Goal: Information Seeking & Learning: Learn about a topic

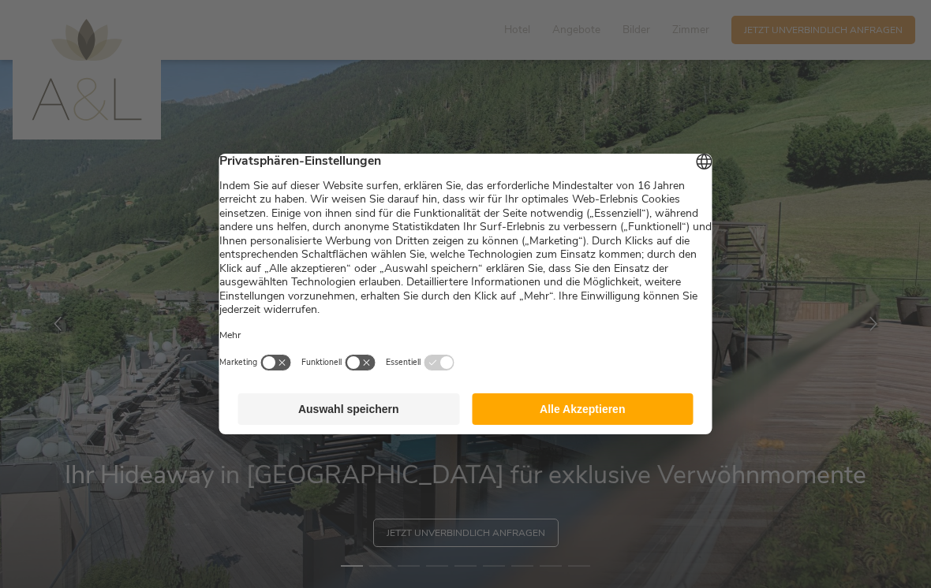
click at [555, 413] on button "Alle Akzeptieren" at bounding box center [583, 410] width 222 height 32
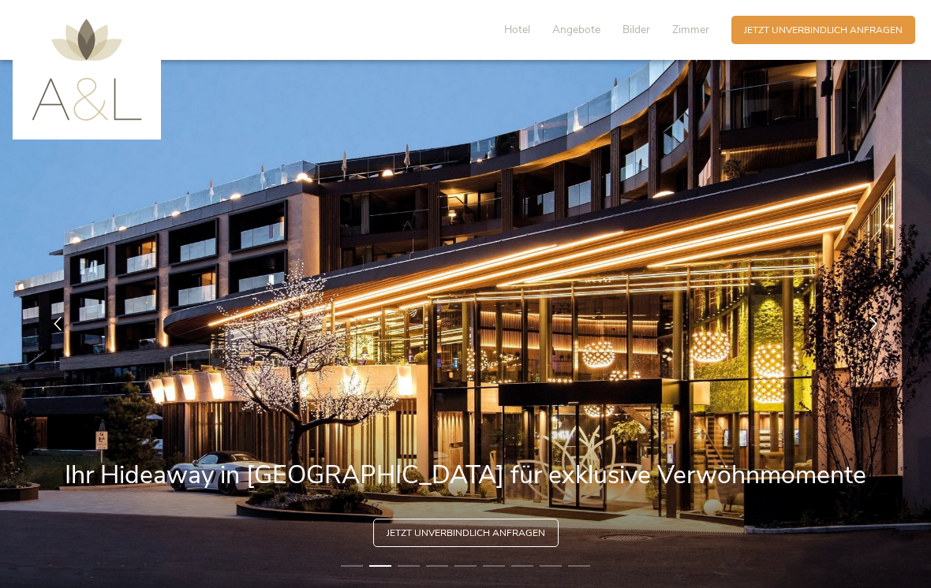
click at [525, 24] on span "Hotel" at bounding box center [517, 29] width 26 height 15
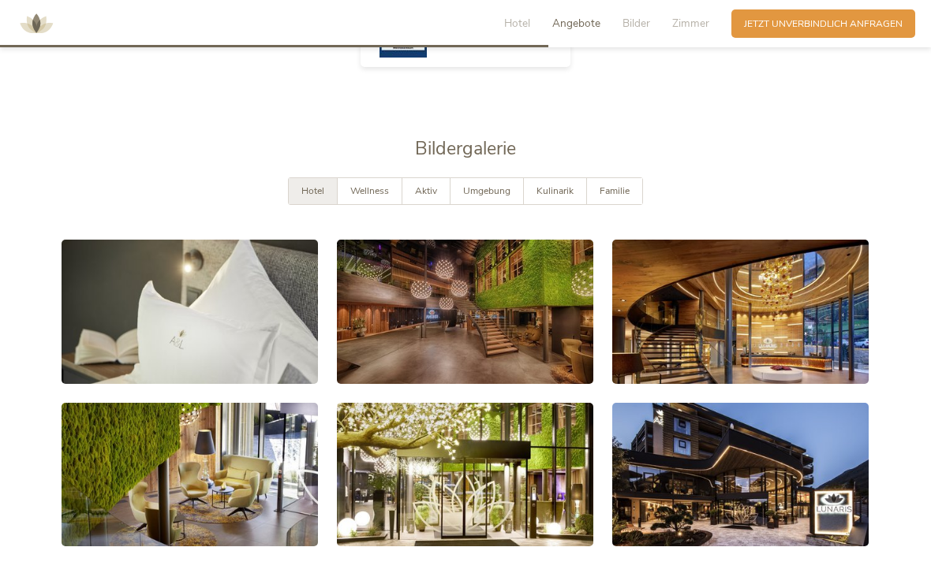
scroll to position [2314, 0]
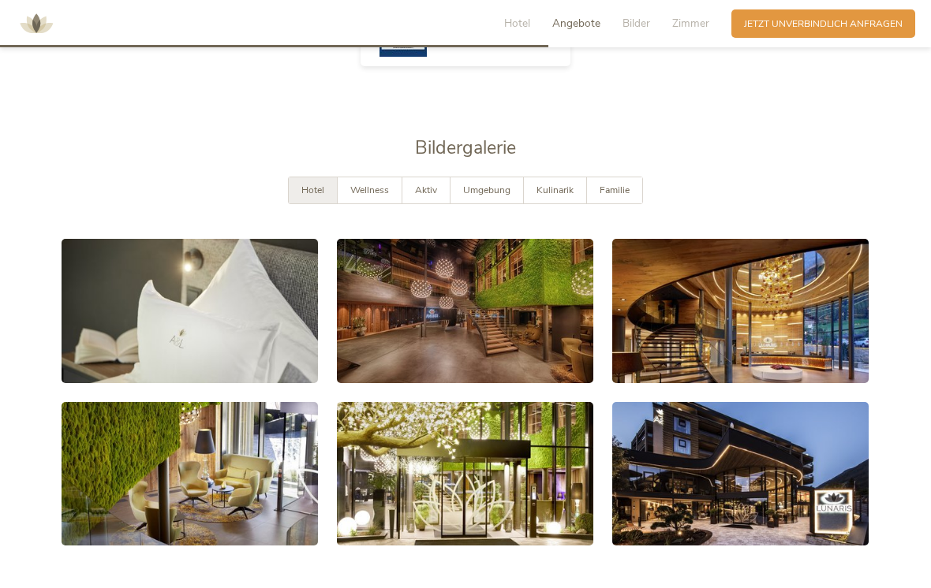
click at [377, 193] on span "Wellness" at bounding box center [369, 190] width 39 height 13
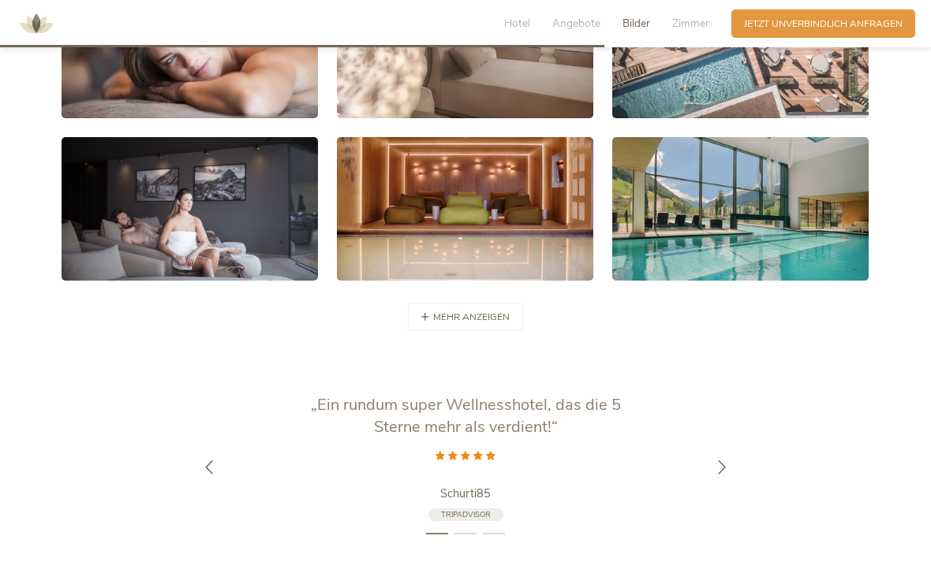
scroll to position [2586, 0]
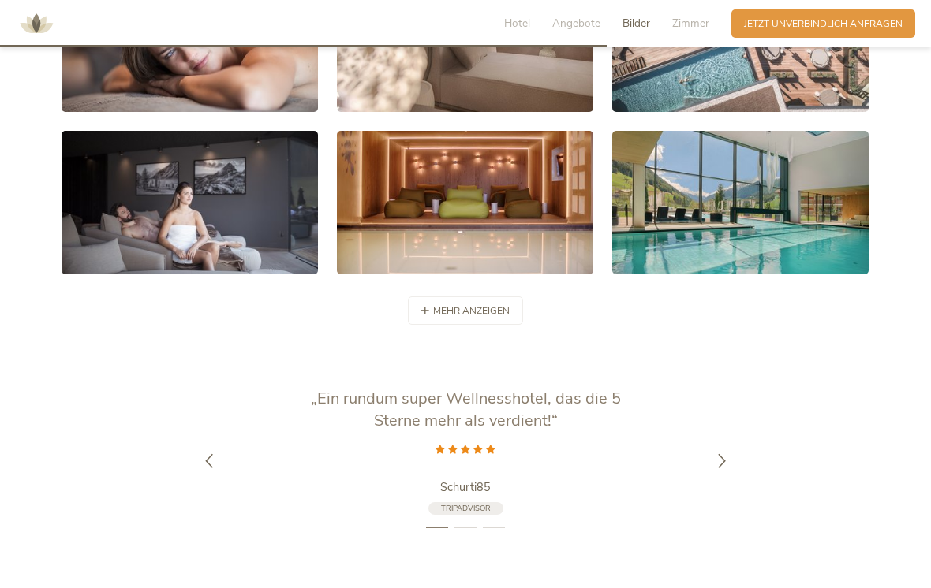
click at [480, 308] on span "mehr anzeigen" at bounding box center [471, 310] width 77 height 13
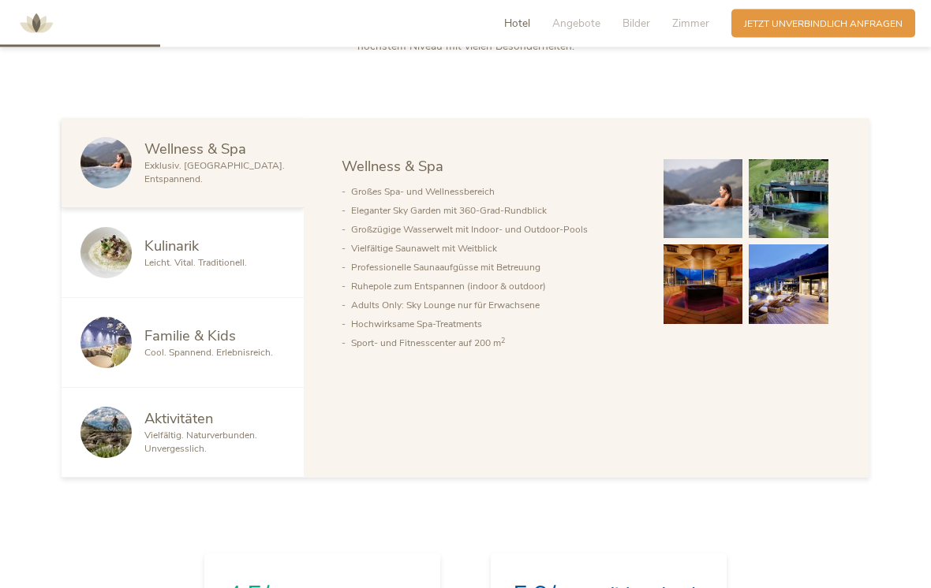
scroll to position [767, 0]
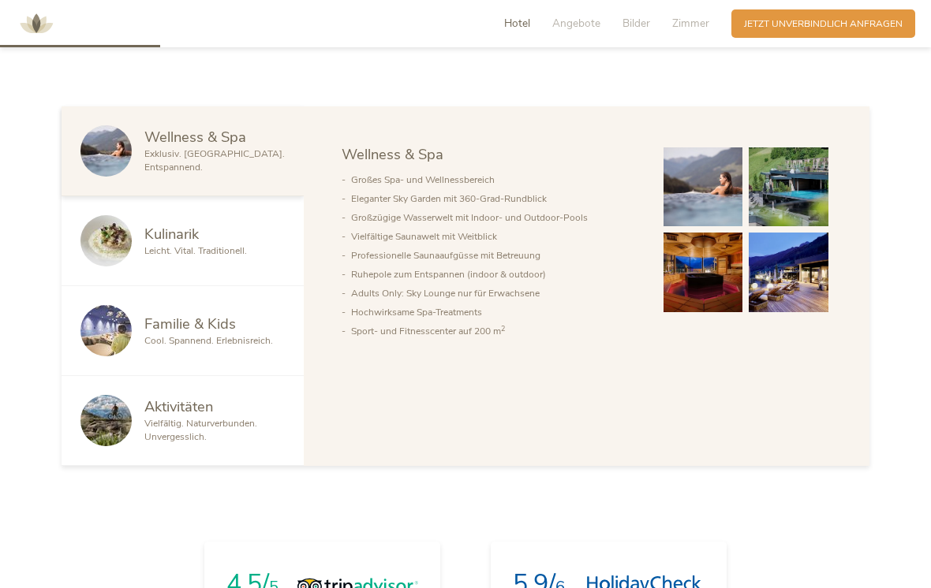
click at [703, 214] on img at bounding box center [703, 188] width 80 height 80
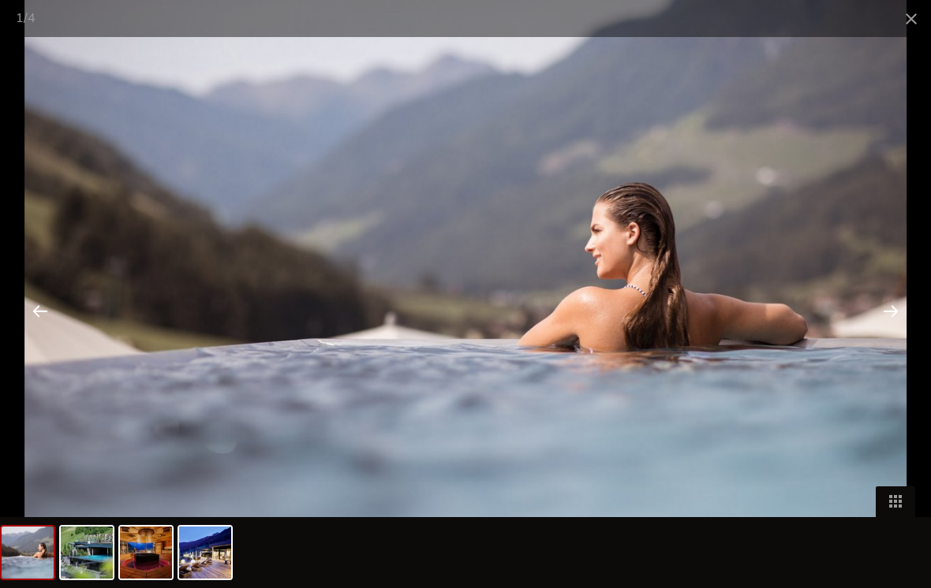
click at [909, 13] on span at bounding box center [910, 18] width 39 height 37
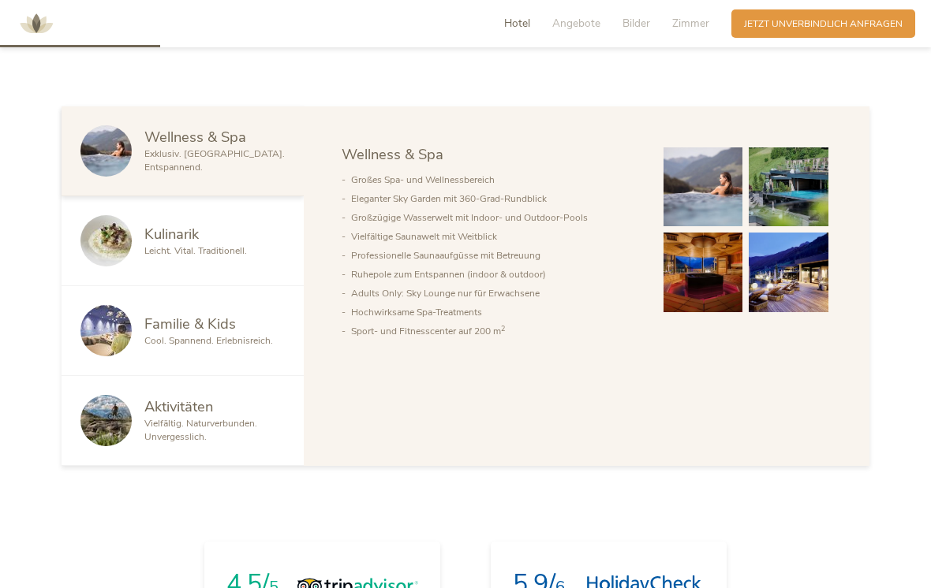
click at [177, 257] on span "Leicht. Vital. Traditionell." at bounding box center [195, 251] width 103 height 13
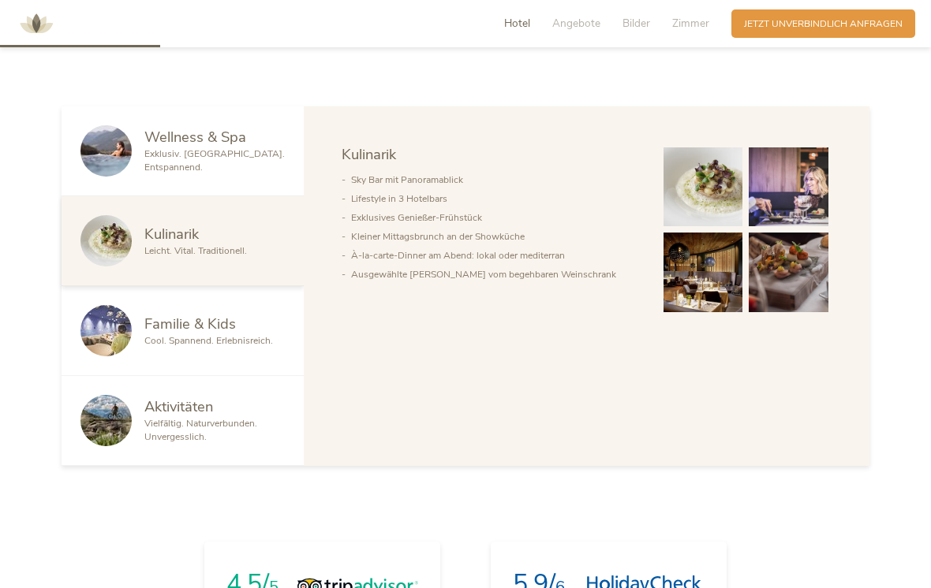
click at [210, 334] on span "Familie & Kids" at bounding box center [189, 324] width 91 height 20
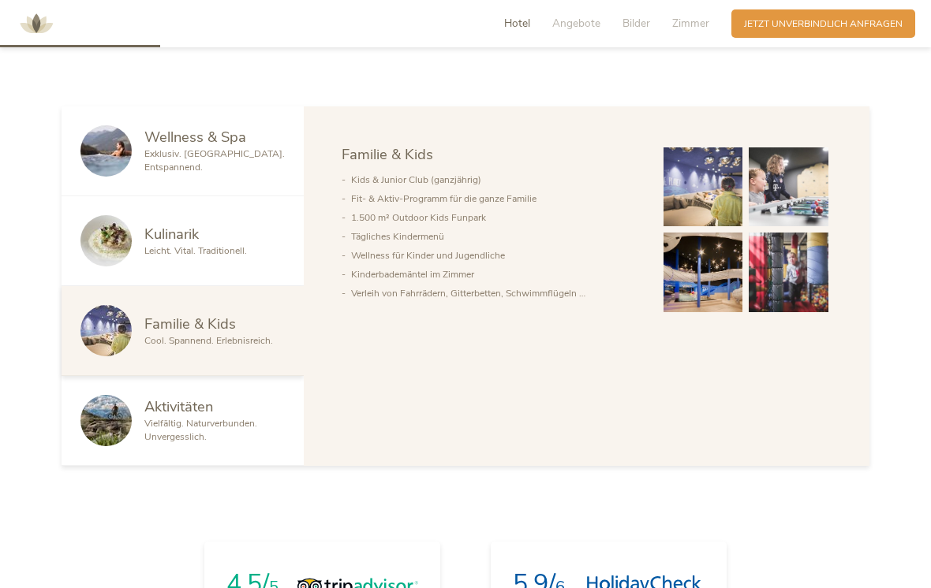
click at [699, 203] on img at bounding box center [703, 188] width 80 height 80
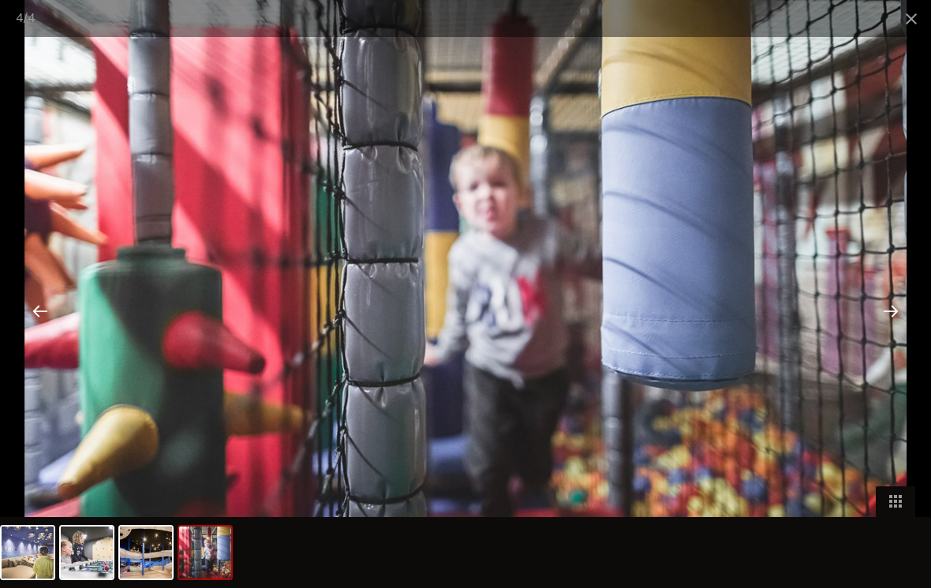
scroll to position [432, 0]
click at [917, 14] on span at bounding box center [910, 18] width 39 height 37
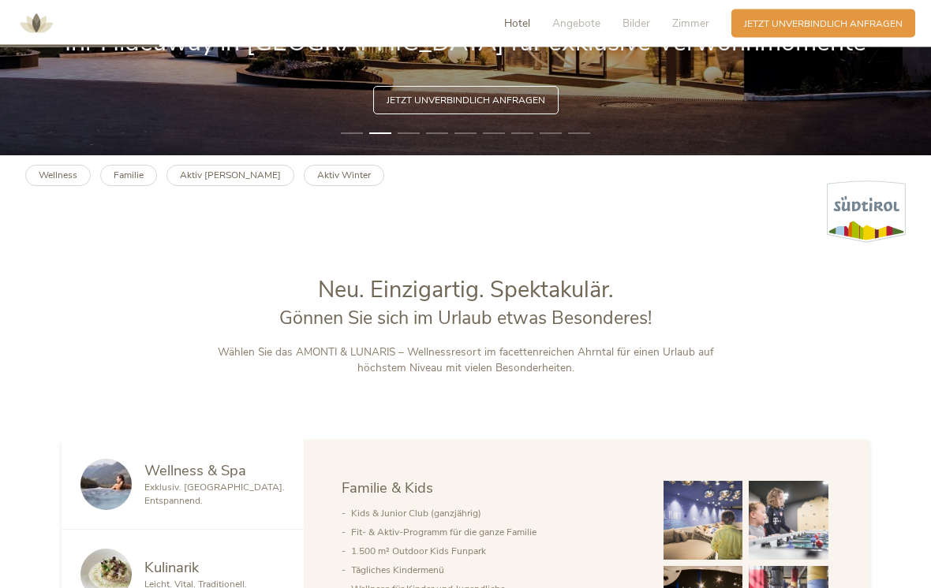
scroll to position [767, 0]
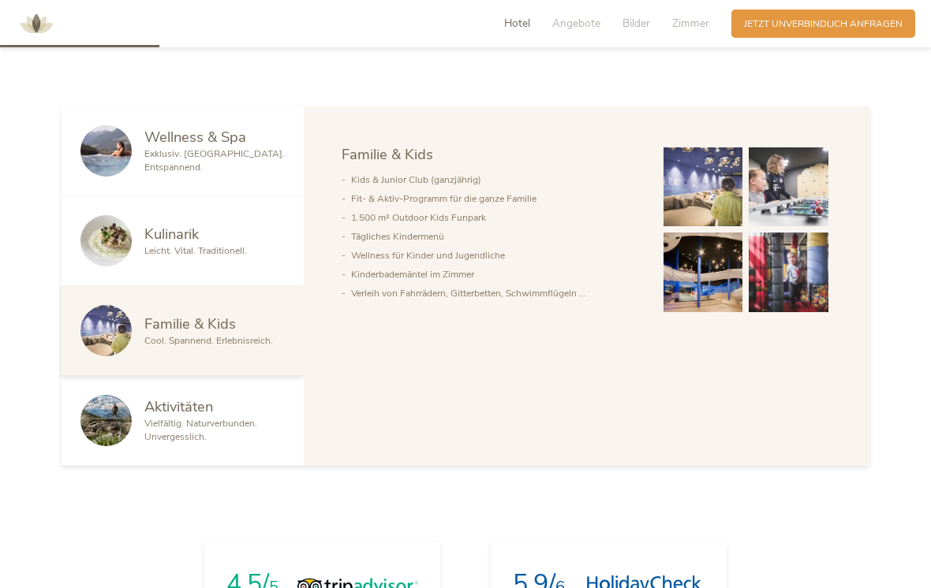
click at [204, 416] on span "Aktivitäten" at bounding box center [178, 407] width 69 height 20
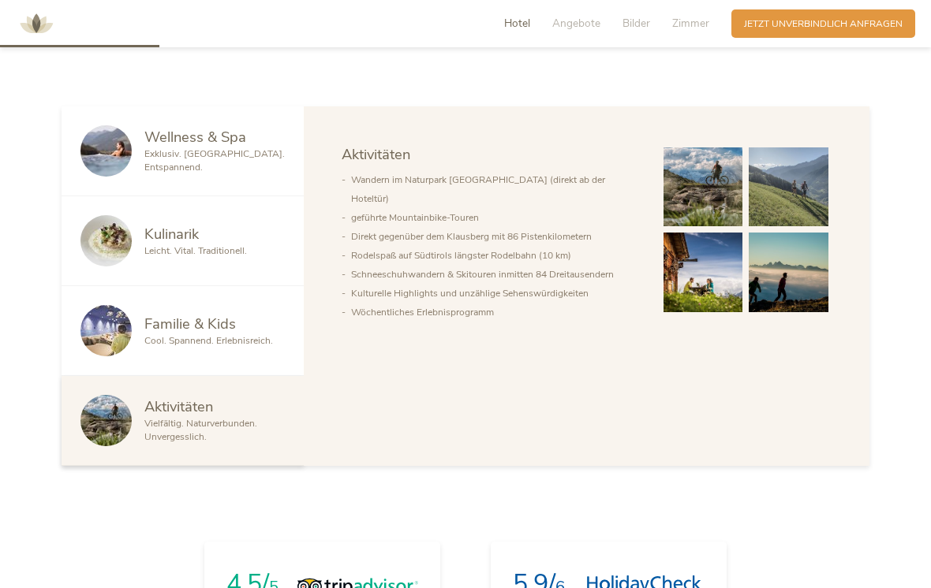
click at [233, 174] on span "Exklusiv. Luxuriös. Entspannend." at bounding box center [214, 161] width 140 height 26
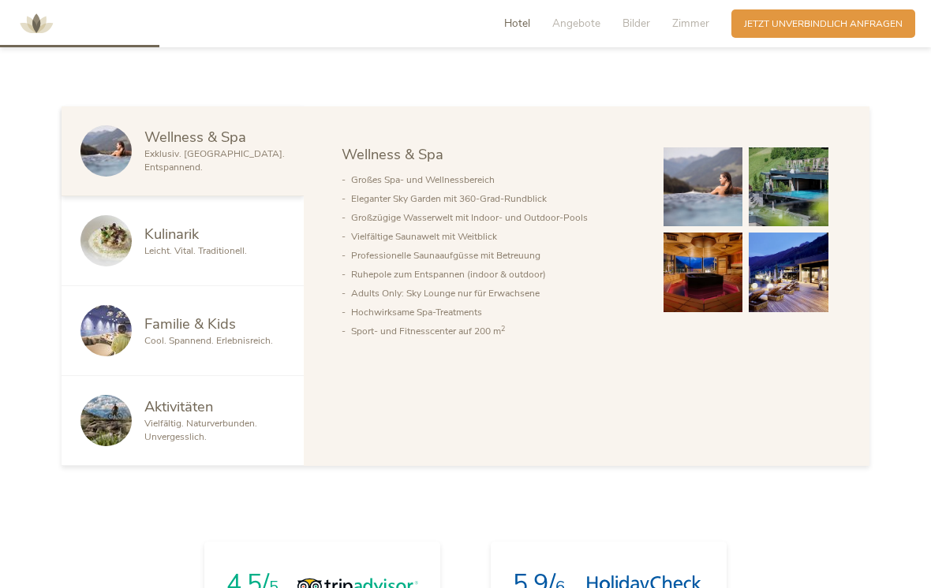
click at [221, 174] on span "Exklusiv. Luxuriös. Entspannend." at bounding box center [214, 161] width 140 height 26
click at [199, 147] on span "Wellness & Spa" at bounding box center [195, 137] width 102 height 20
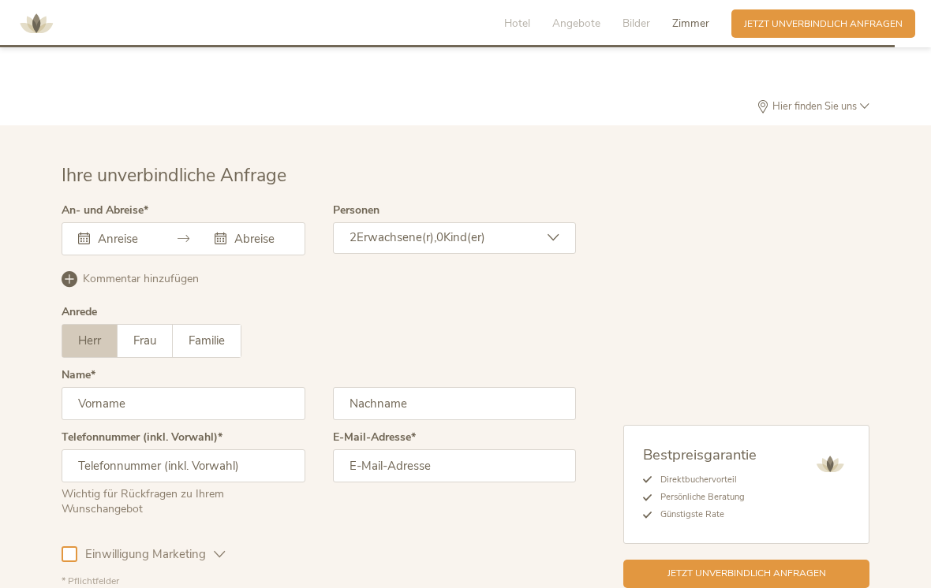
scroll to position [4457, 0]
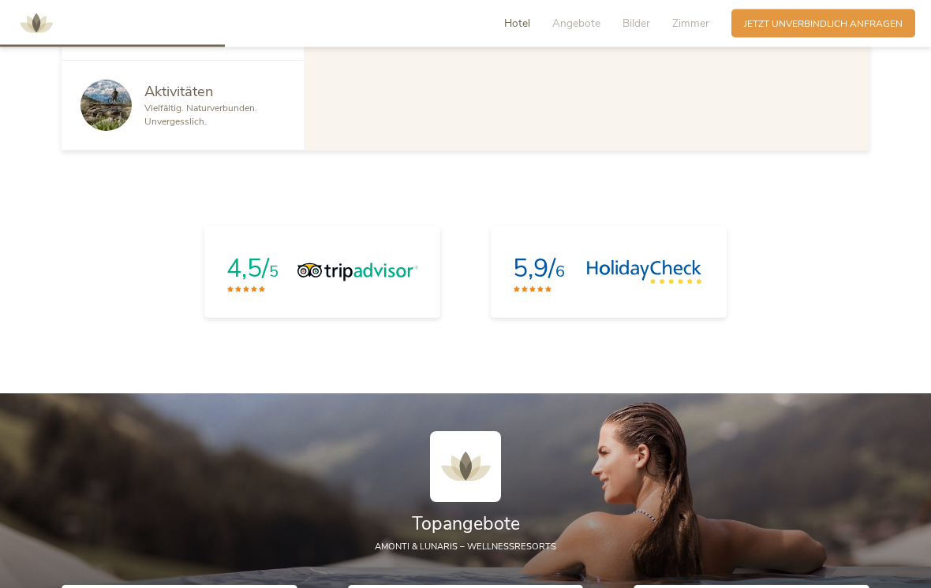
click at [528, 17] on span "Hotel" at bounding box center [517, 23] width 26 height 15
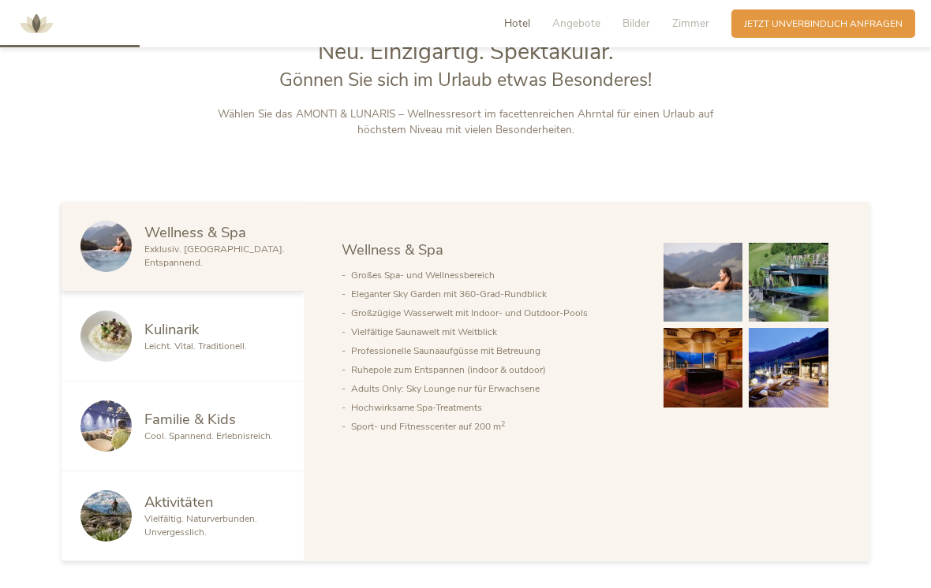
scroll to position [670, 0]
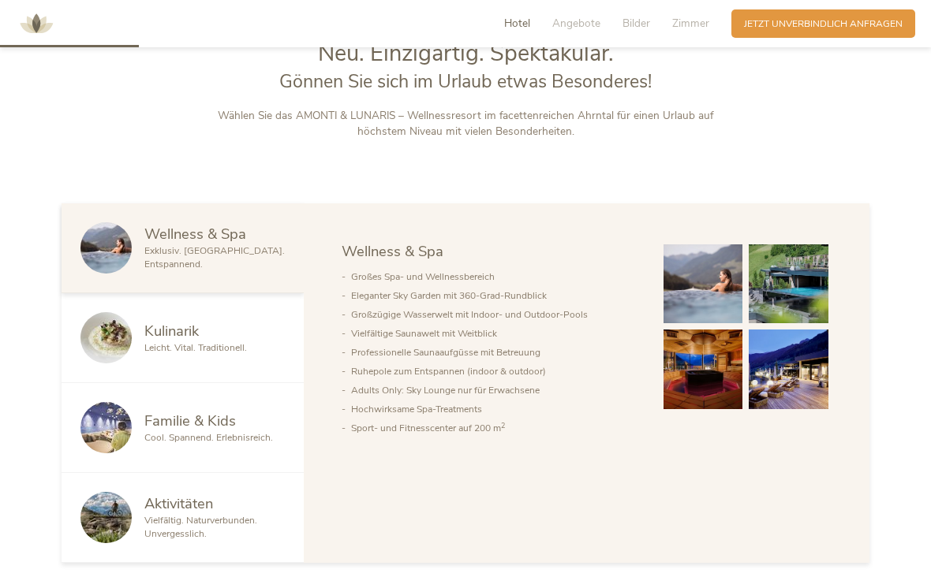
click at [213, 444] on span "Cool. Spannend. Erlebnisreich." at bounding box center [208, 437] width 129 height 13
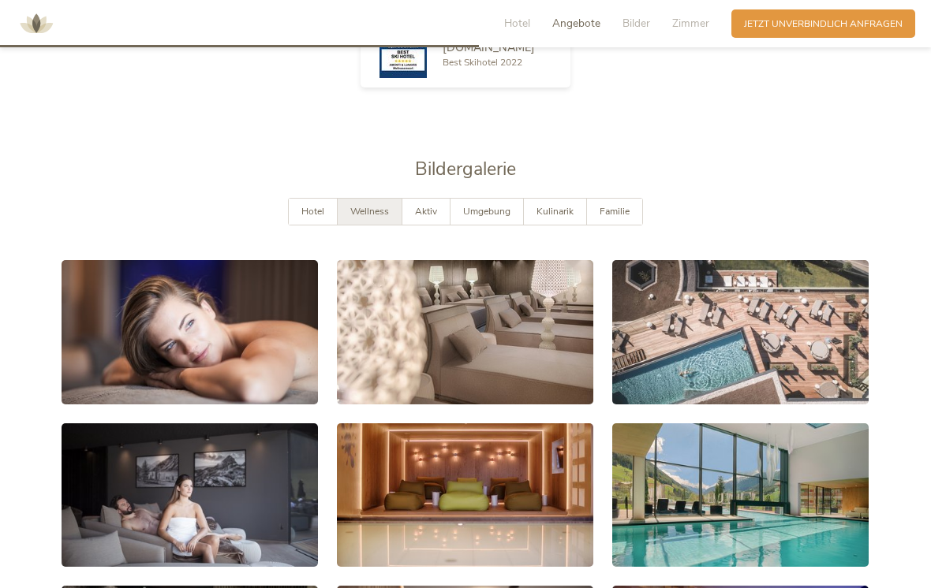
scroll to position [2291, 0]
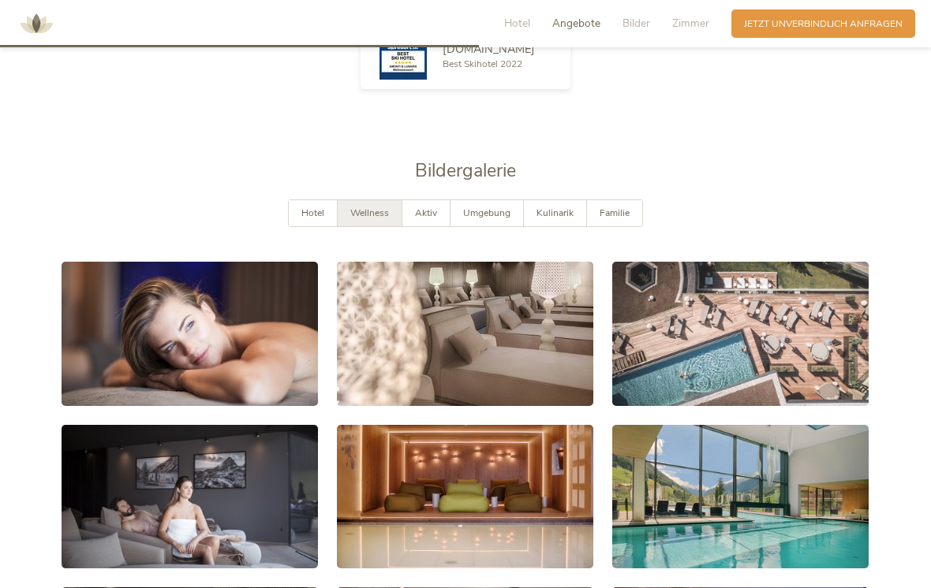
click at [621, 209] on span "Familie" at bounding box center [614, 213] width 30 height 13
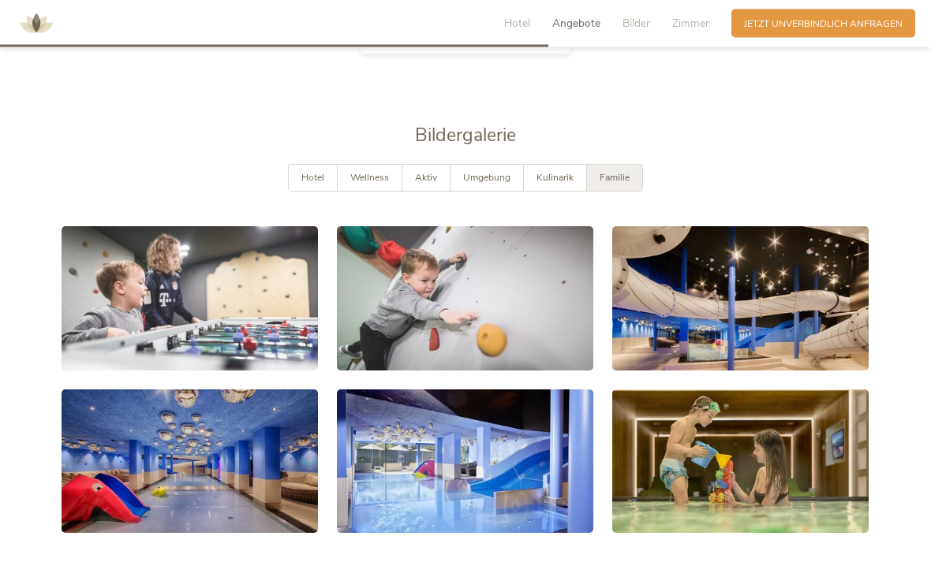
scroll to position [2327, 0]
click at [556, 176] on span "Kulinarik" at bounding box center [554, 177] width 37 height 13
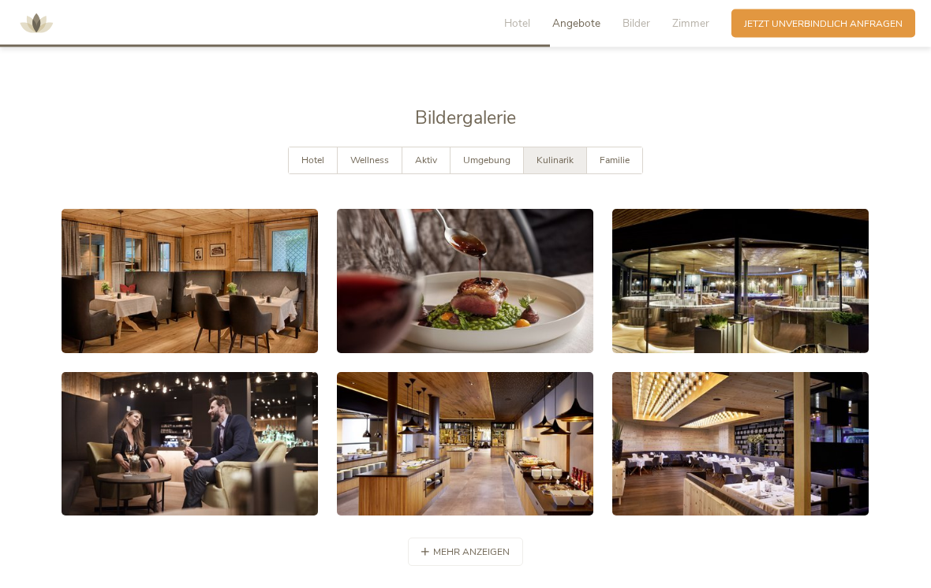
scroll to position [2344, 0]
click at [506, 158] on span "Umgebung" at bounding box center [486, 160] width 47 height 13
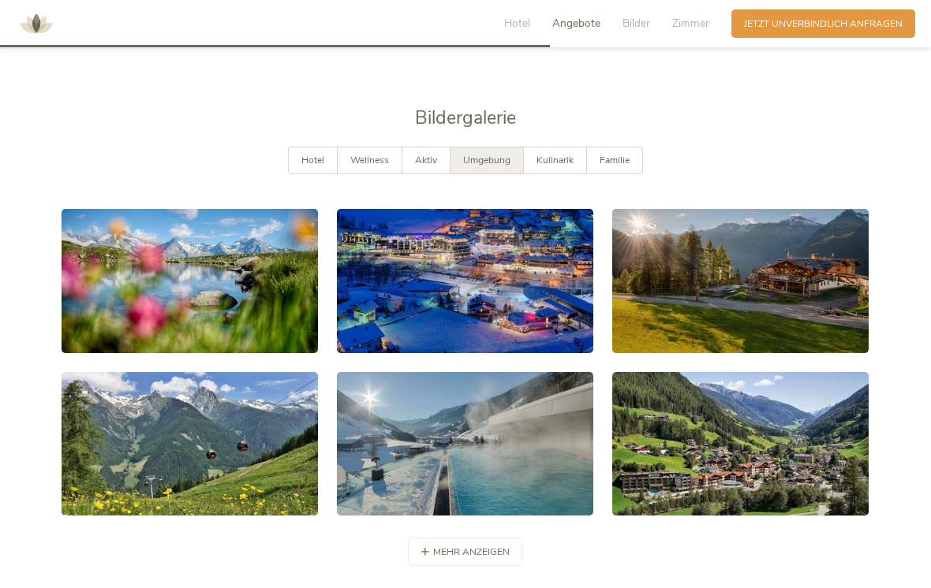
click at [431, 154] on span "Aktiv" at bounding box center [426, 160] width 22 height 13
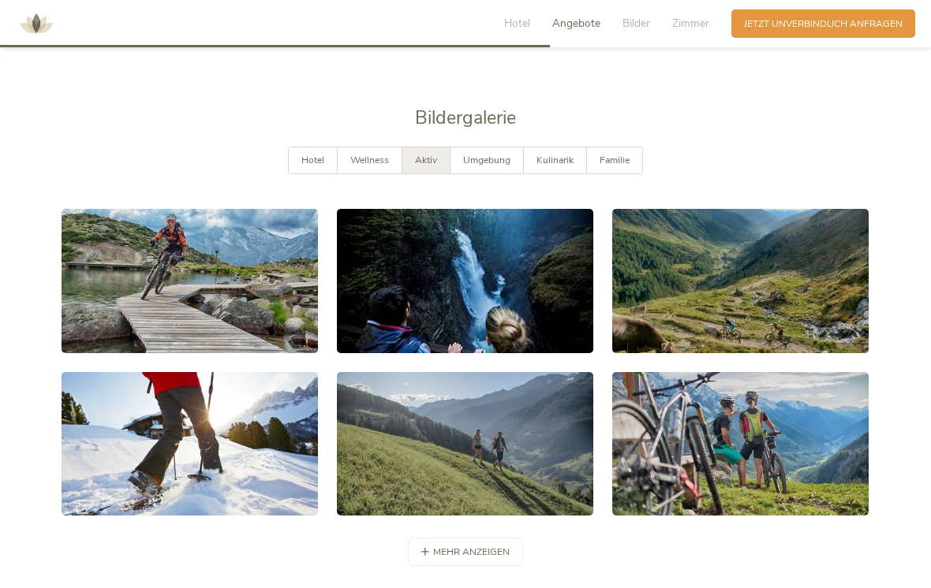
click at [374, 157] on span "Wellness" at bounding box center [369, 160] width 39 height 13
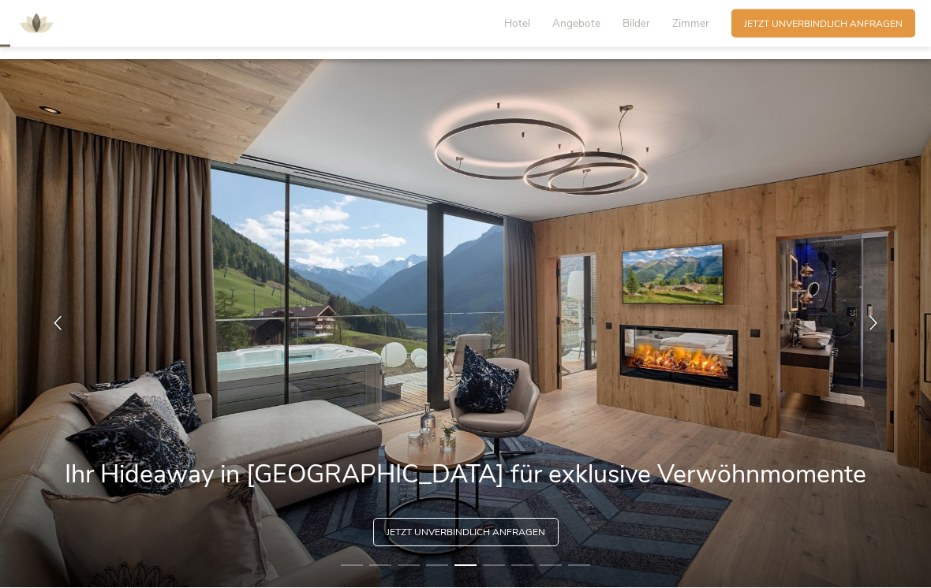
scroll to position [0, 0]
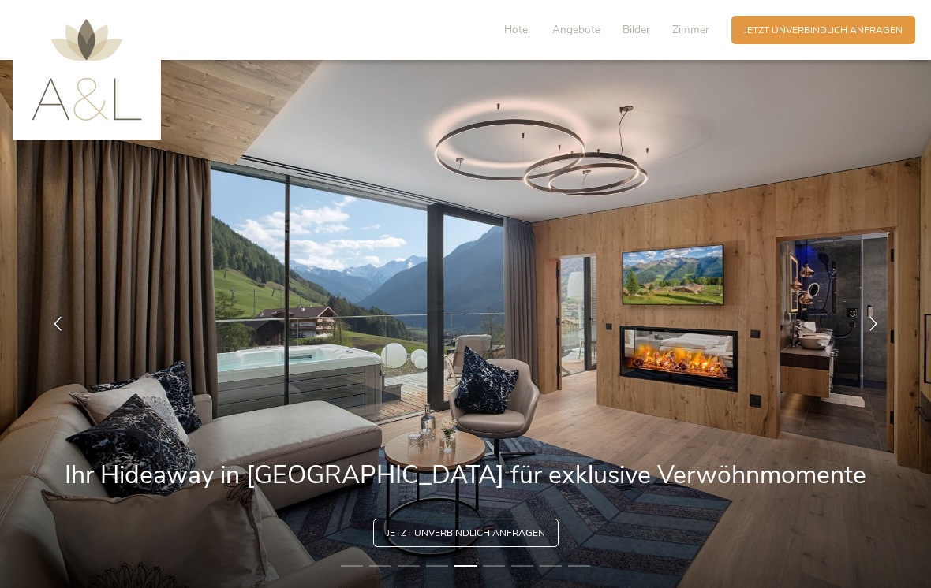
click at [696, 26] on span "Zimmer" at bounding box center [690, 29] width 37 height 15
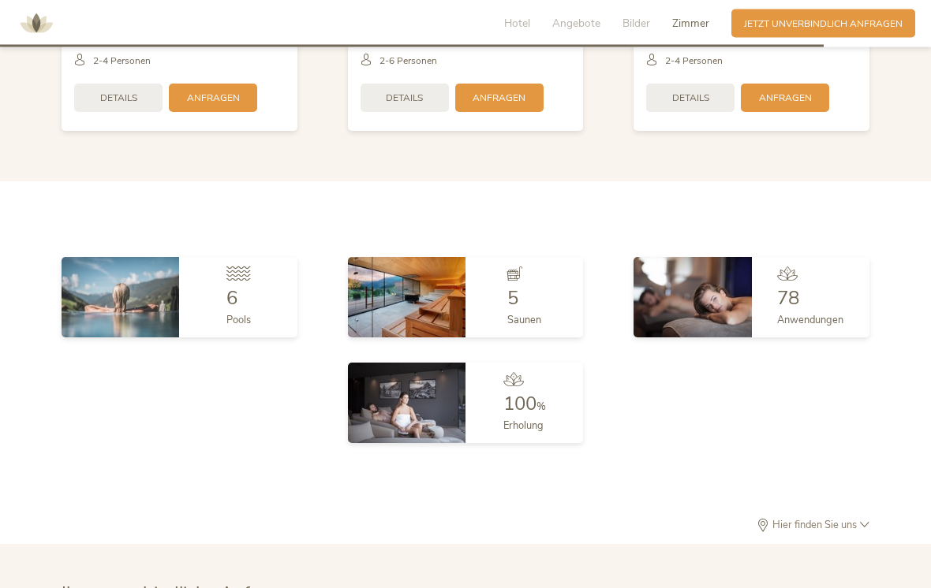
scroll to position [3943, 0]
click at [241, 308] on div "Pools" at bounding box center [238, 318] width 24 height 21
click at [144, 305] on img at bounding box center [121, 297] width 118 height 80
click at [150, 287] on img at bounding box center [121, 297] width 118 height 80
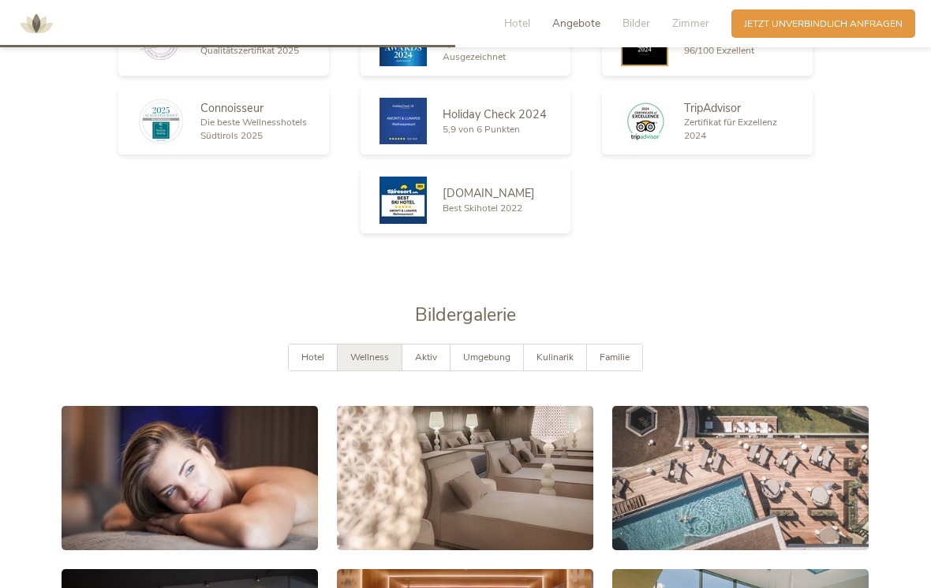
scroll to position [2075, 0]
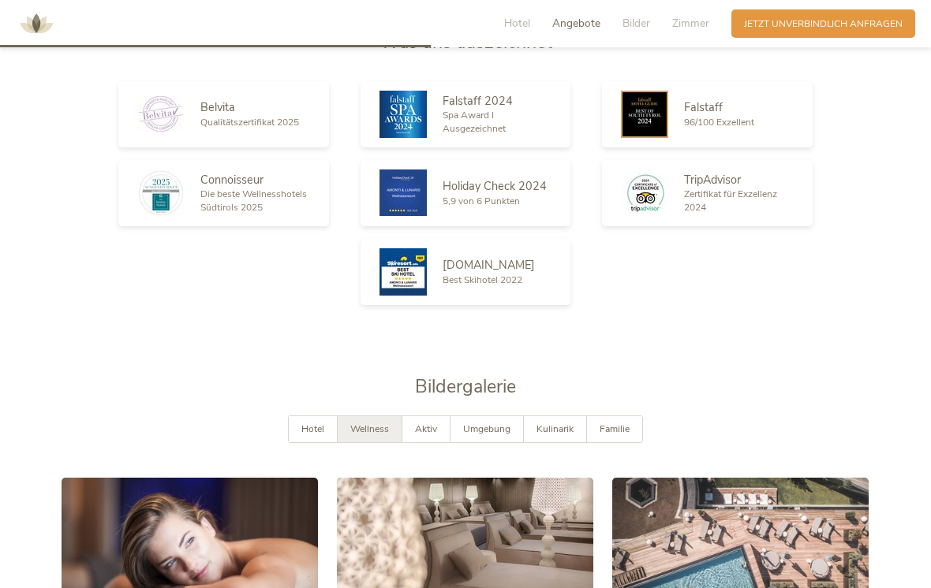
click at [304, 428] on span "Hotel" at bounding box center [312, 429] width 23 height 13
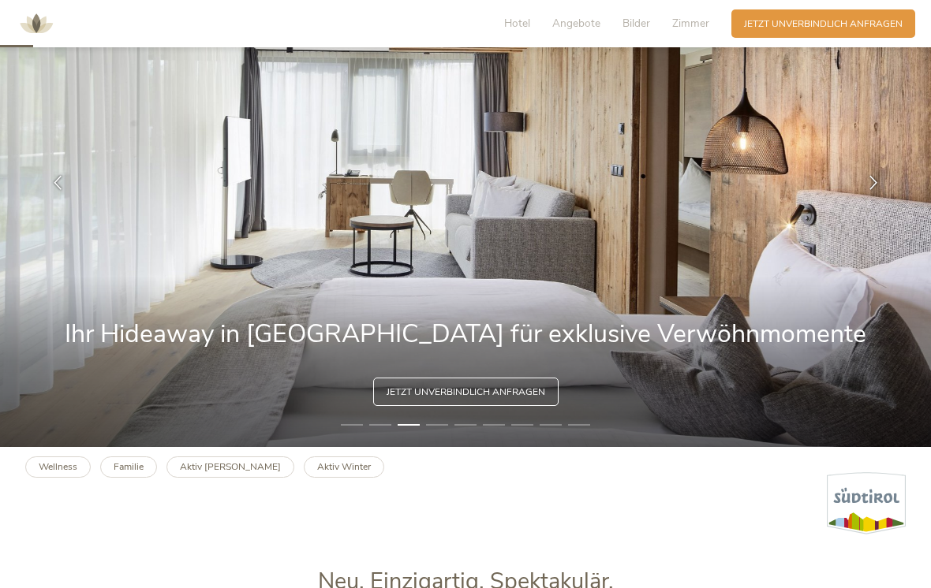
scroll to position [140, 0]
click at [529, 527] on div at bounding box center [650, 492] width 512 height 88
click at [133, 474] on b "Familie" at bounding box center [129, 467] width 30 height 13
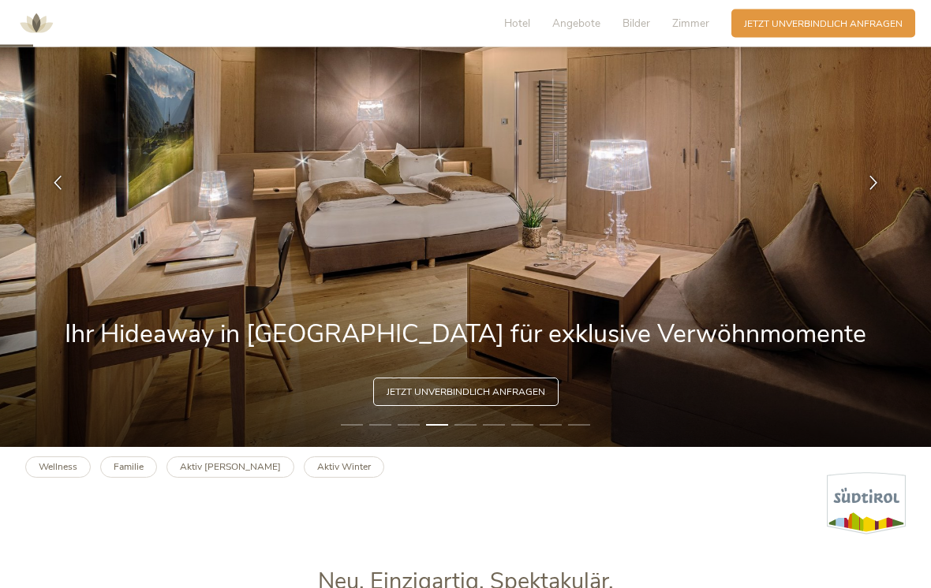
scroll to position [141, 0]
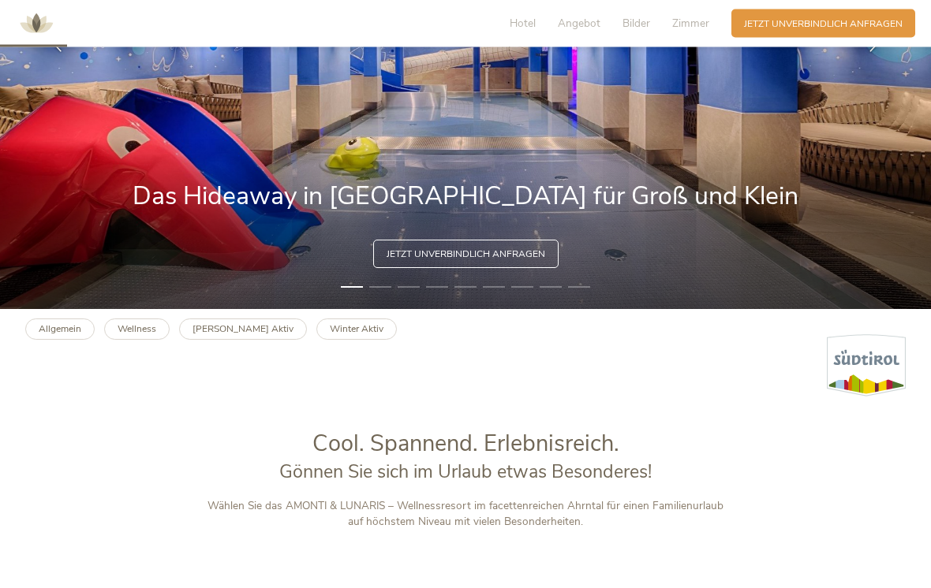
scroll to position [279, 0]
click at [381, 293] on li "2" at bounding box center [380, 287] width 22 height 13
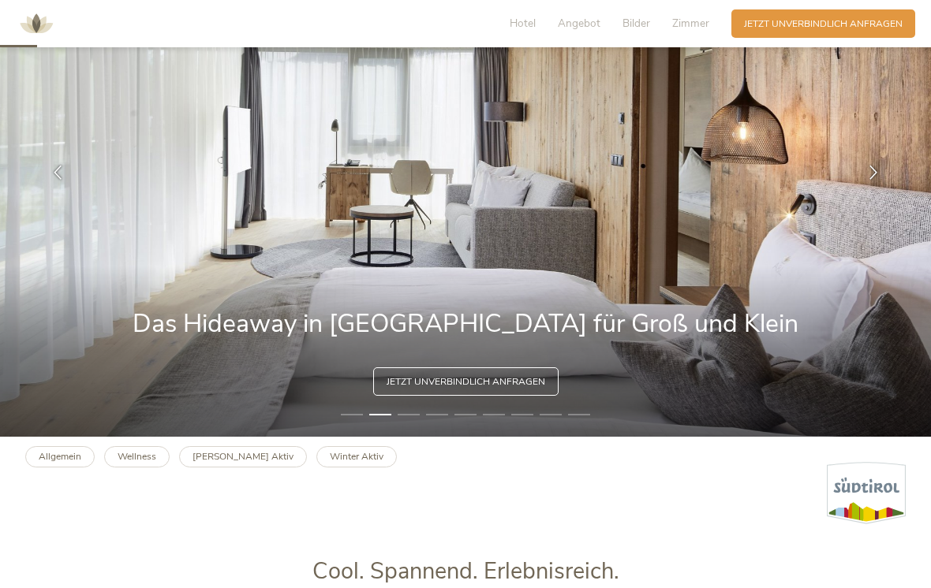
scroll to position [153, 0]
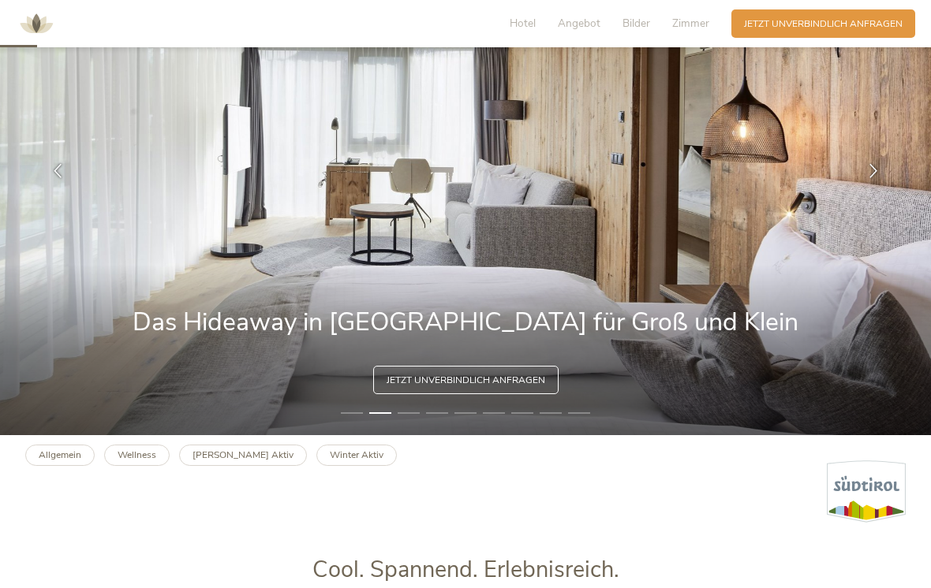
click at [413, 420] on li "3" at bounding box center [409, 413] width 22 height 13
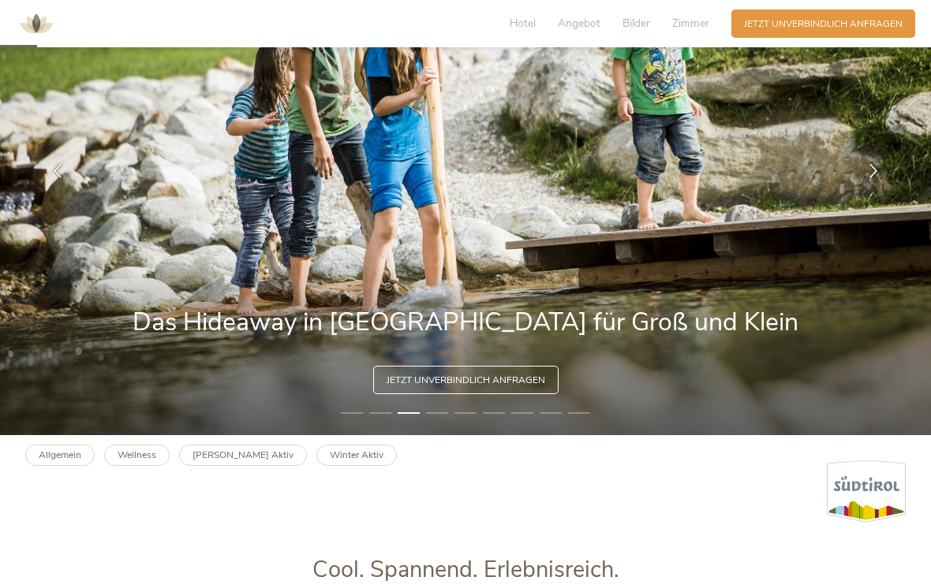
click at [446, 420] on li "4" at bounding box center [437, 413] width 22 height 13
click at [441, 420] on li "4" at bounding box center [437, 413] width 22 height 13
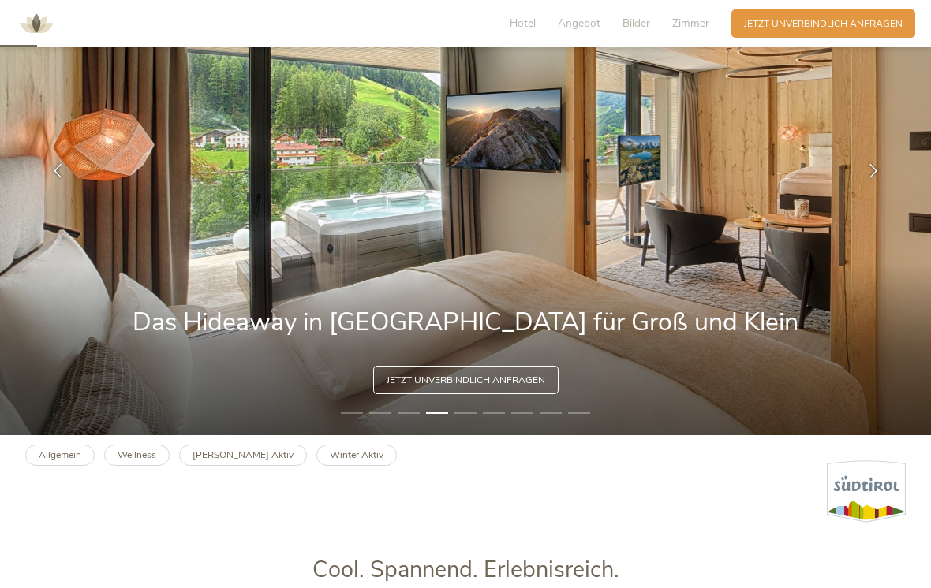
click at [472, 420] on li "5" at bounding box center [465, 413] width 22 height 13
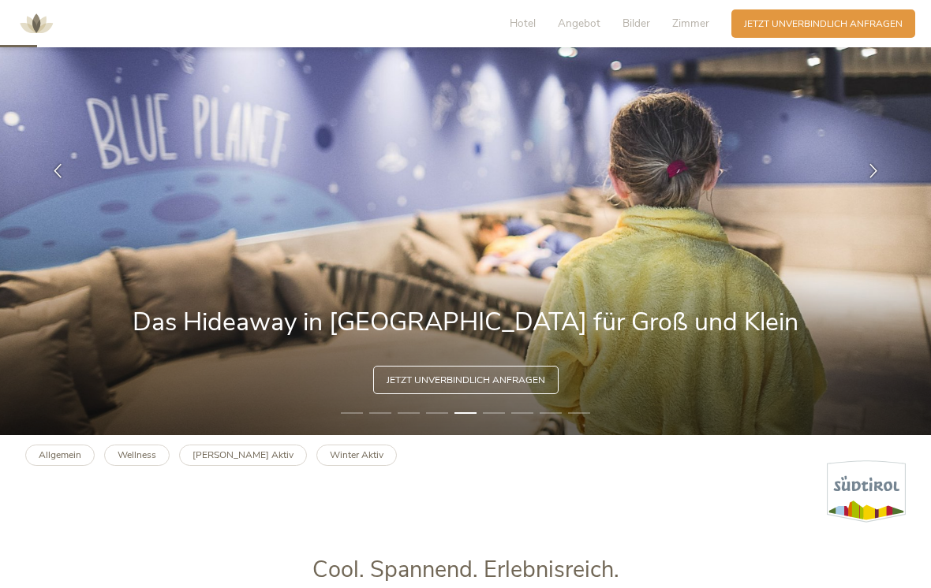
click at [496, 420] on li "6" at bounding box center [494, 413] width 22 height 13
click at [499, 420] on li "6" at bounding box center [494, 413] width 22 height 13
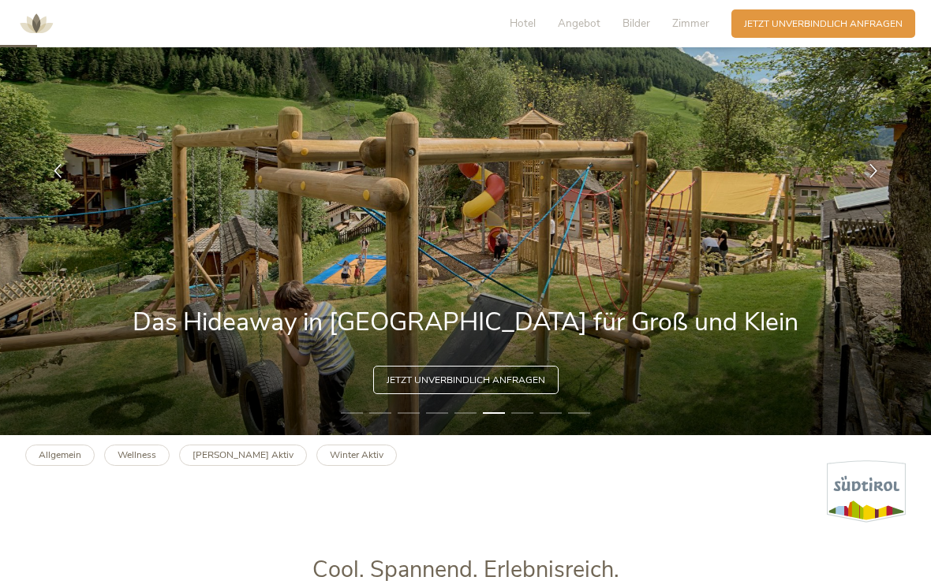
click at [533, 435] on img at bounding box center [465, 171] width 931 height 528
click at [530, 420] on li "7" at bounding box center [522, 413] width 22 height 13
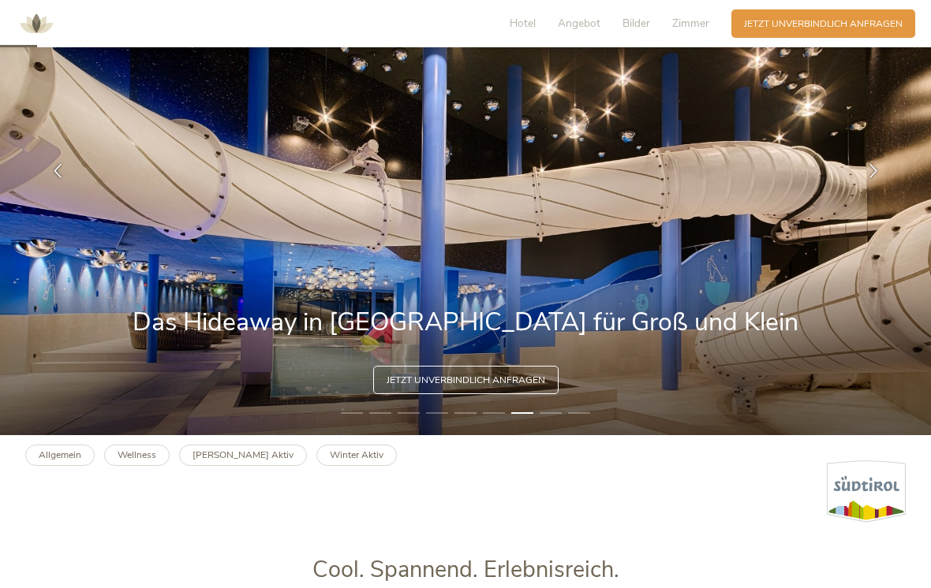
click at [556, 420] on li "8" at bounding box center [551, 413] width 22 height 13
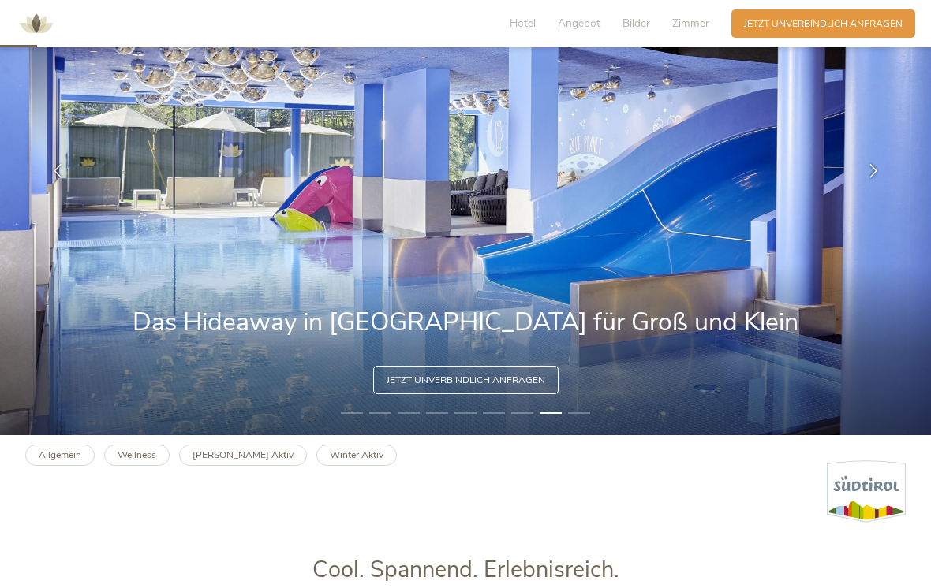
click at [581, 420] on li "9" at bounding box center [579, 413] width 22 height 13
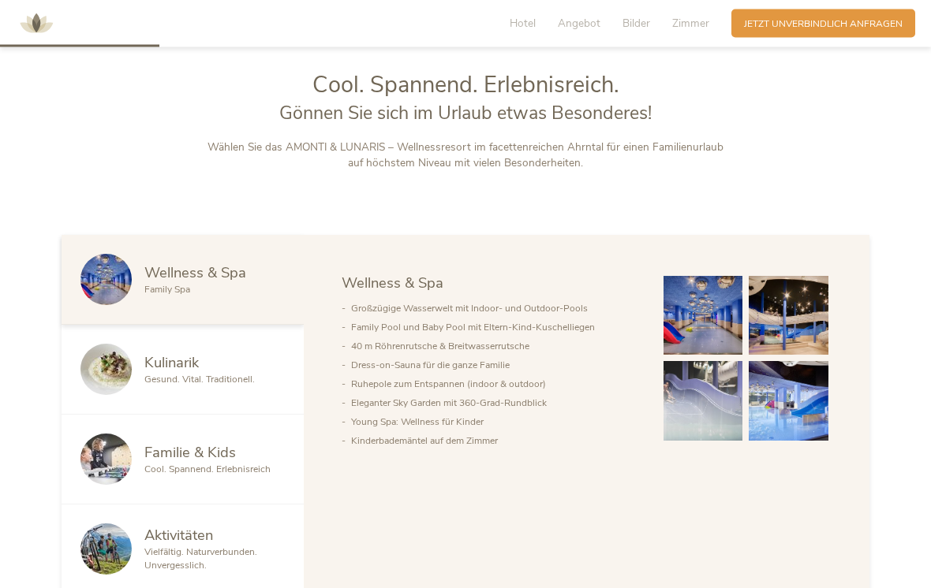
scroll to position [660, 0]
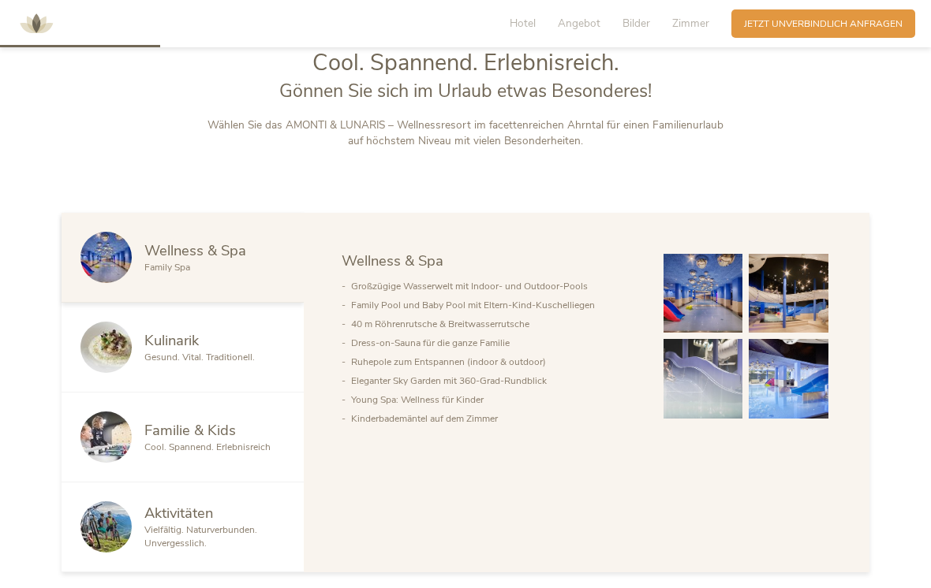
click at [184, 440] on span "Familie & Kids" at bounding box center [189, 430] width 91 height 20
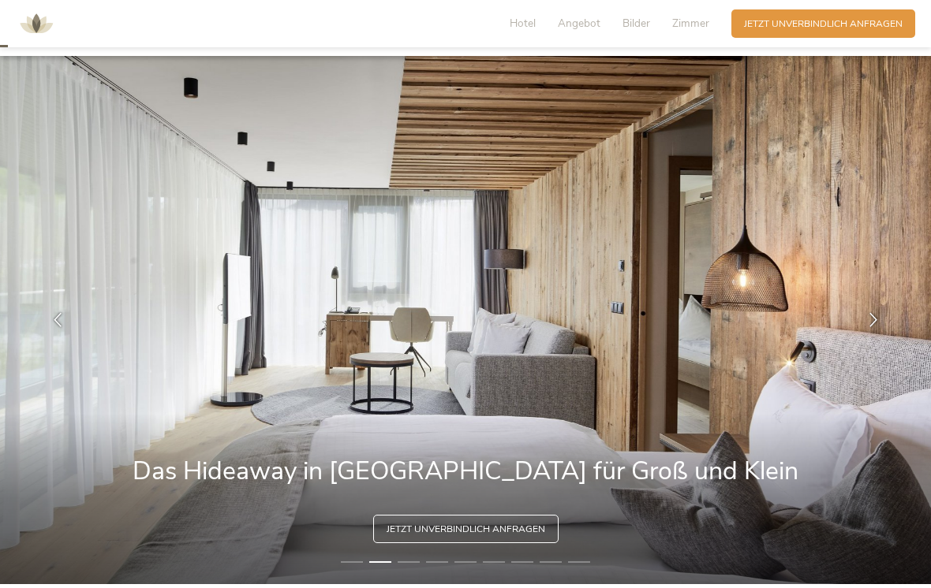
scroll to position [0, 0]
